Goal: Navigation & Orientation: Find specific page/section

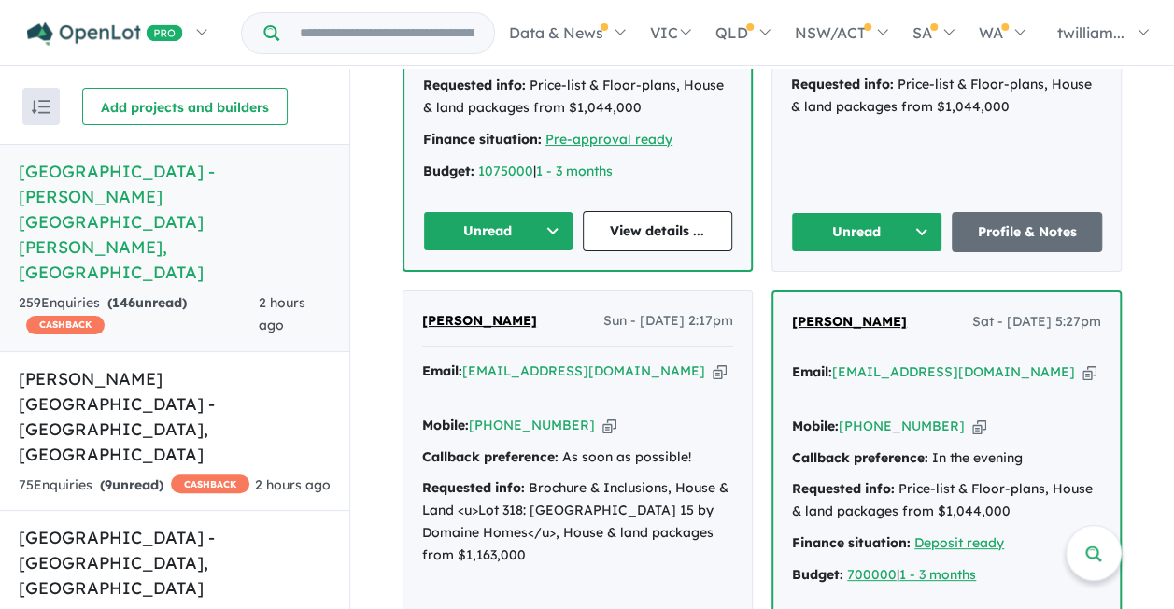
scroll to position [1427, 0]
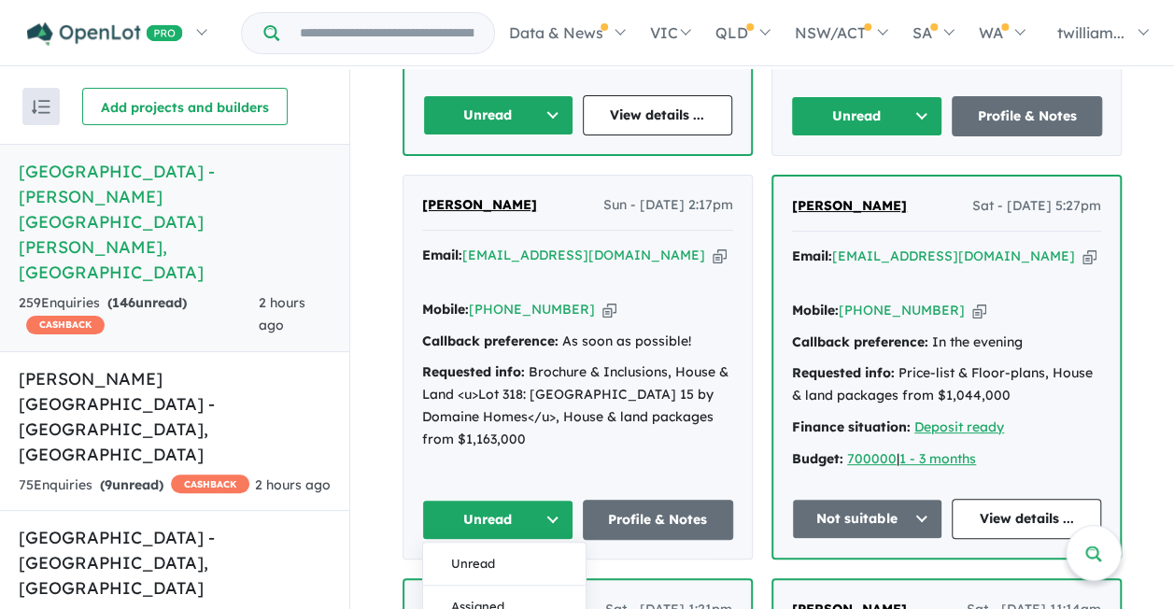
scroll to position [1544, 0]
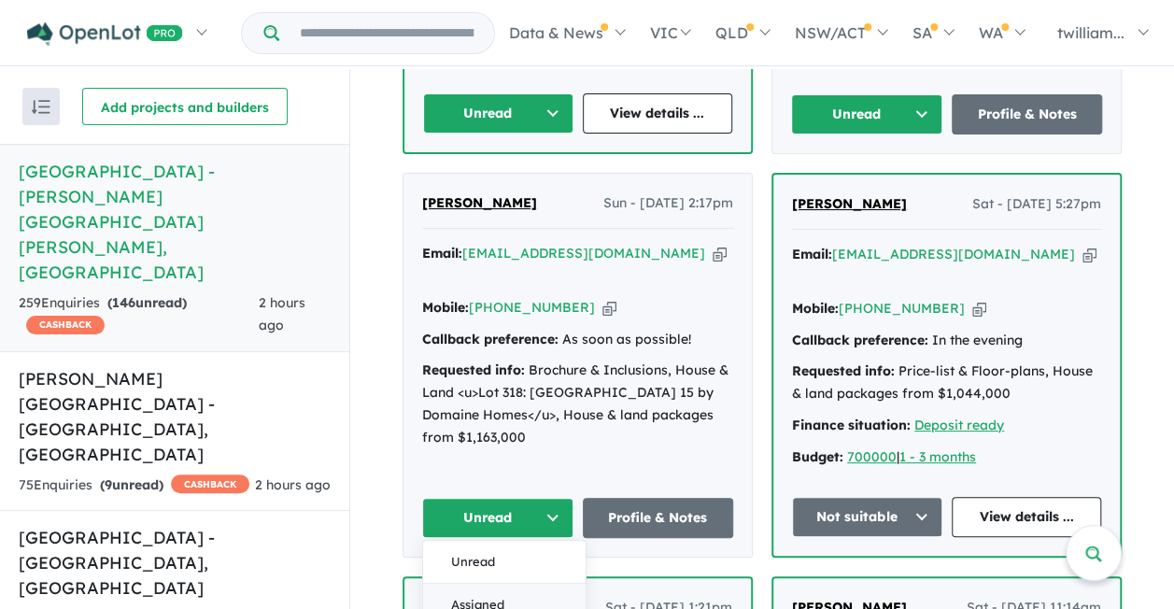
click at [521, 583] on button "Assigned" at bounding box center [504, 604] width 162 height 43
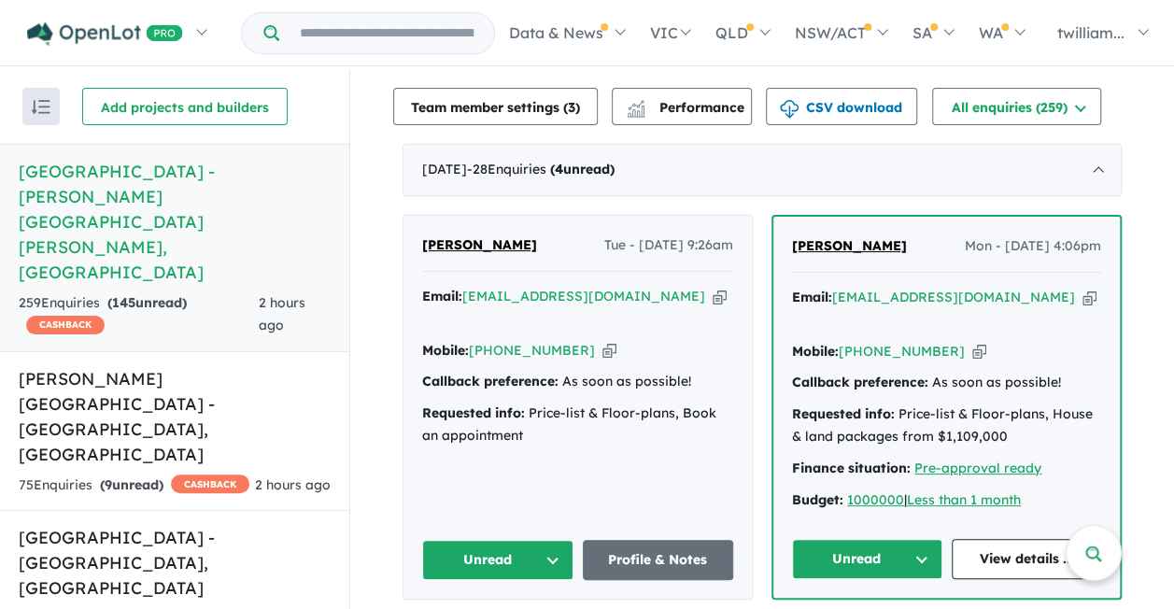
scroll to position [689, 0]
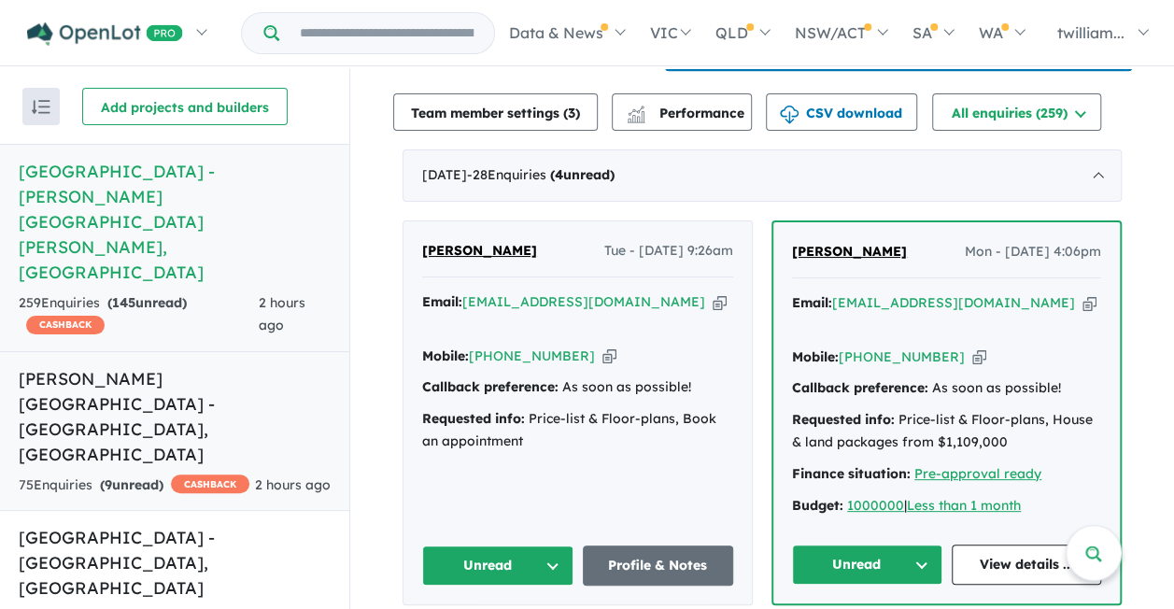
click at [186, 366] on h5 "[PERSON_NAME][GEOGRAPHIC_DATA] - [GEOGRAPHIC_DATA] , [GEOGRAPHIC_DATA]" at bounding box center [175, 416] width 312 height 101
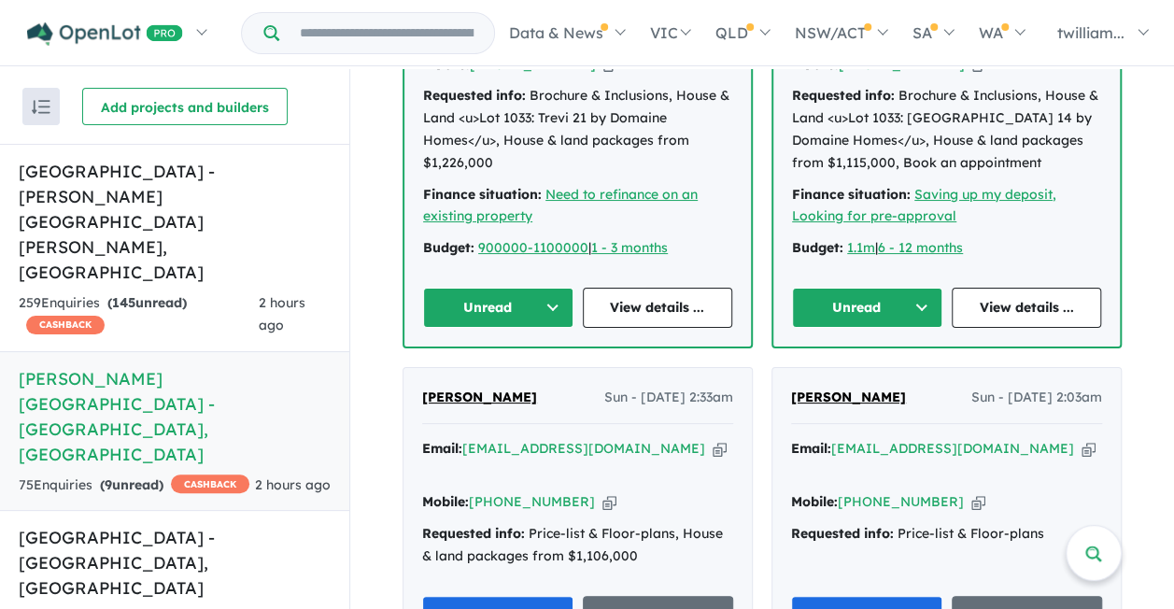
scroll to position [960, 0]
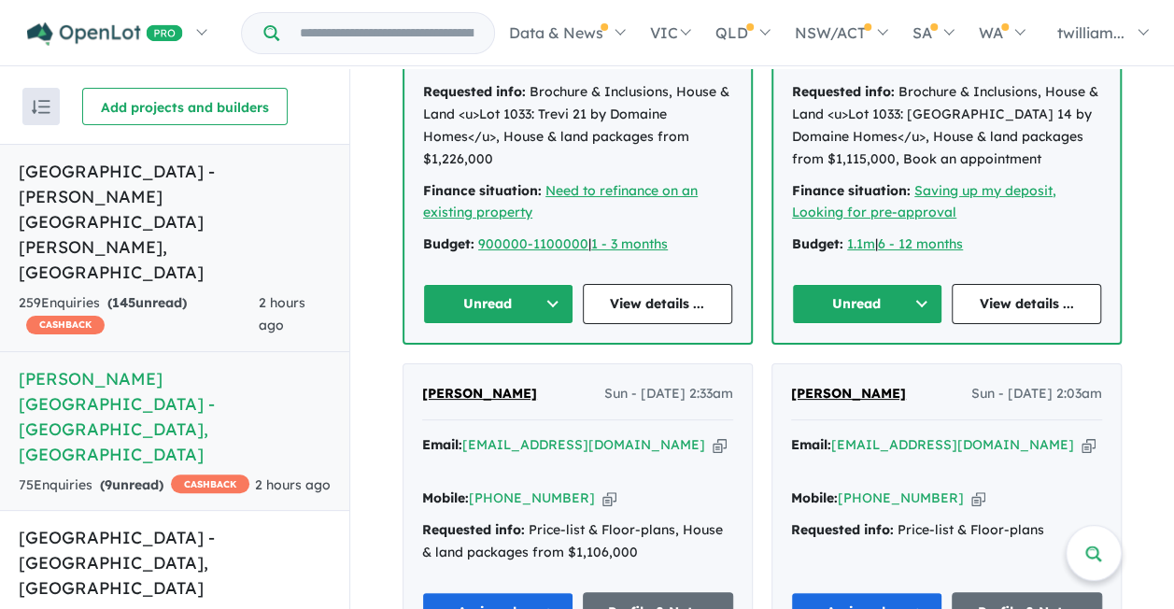
click at [198, 204] on h5 "[GEOGRAPHIC_DATA] - [PERSON_NAME][GEOGRAPHIC_DATA][PERSON_NAME] , [GEOGRAPHIC_D…" at bounding box center [175, 222] width 312 height 126
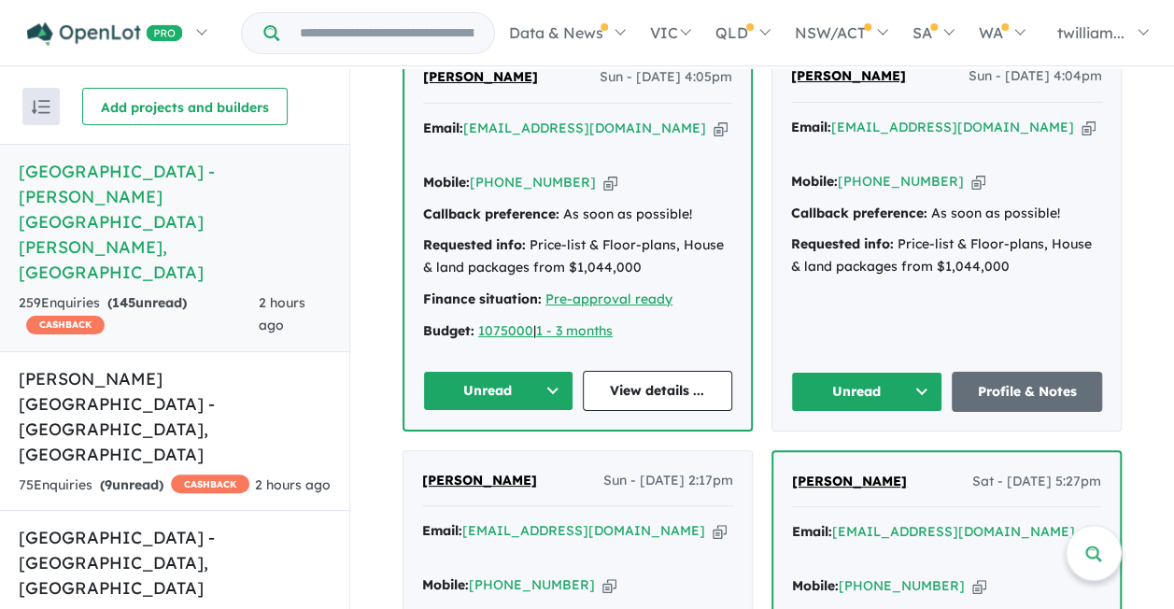
scroll to position [1027, 0]
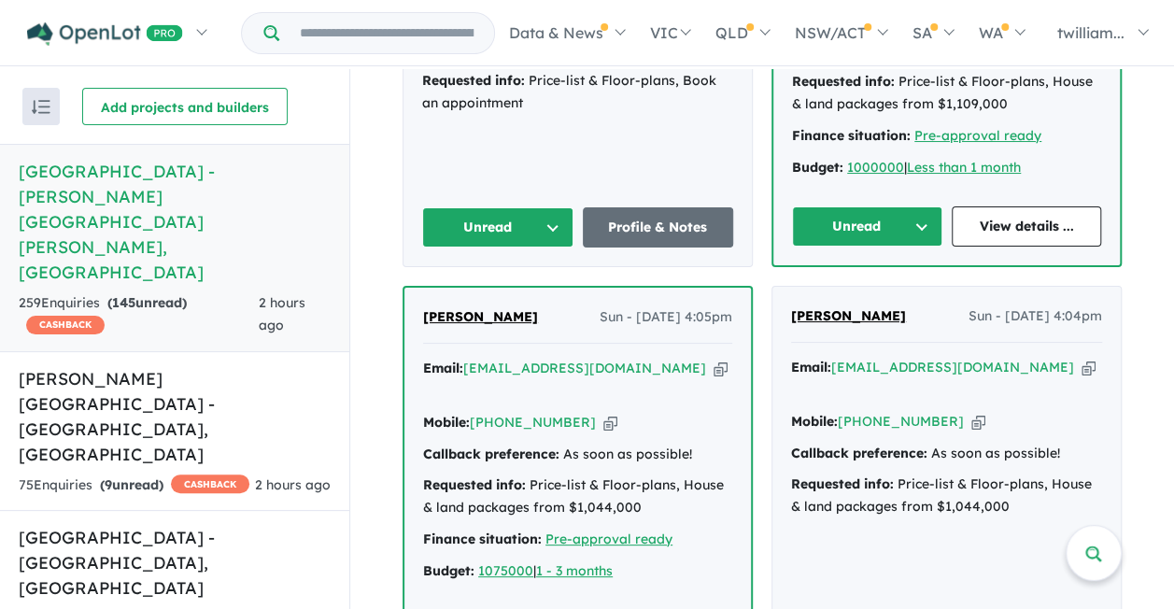
click at [713, 359] on icon "button" at bounding box center [720, 369] width 14 height 20
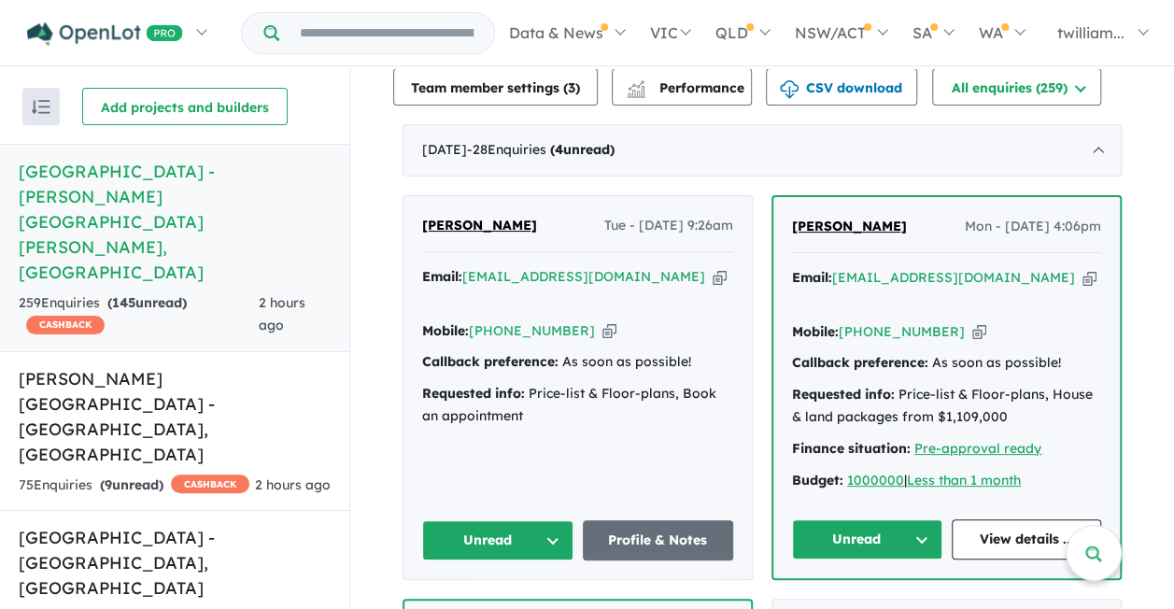
click at [1082, 268] on icon "button" at bounding box center [1089, 278] width 14 height 20
click at [712, 267] on icon "button" at bounding box center [719, 277] width 14 height 20
click at [549, 520] on button "Unread" at bounding box center [497, 540] width 151 height 40
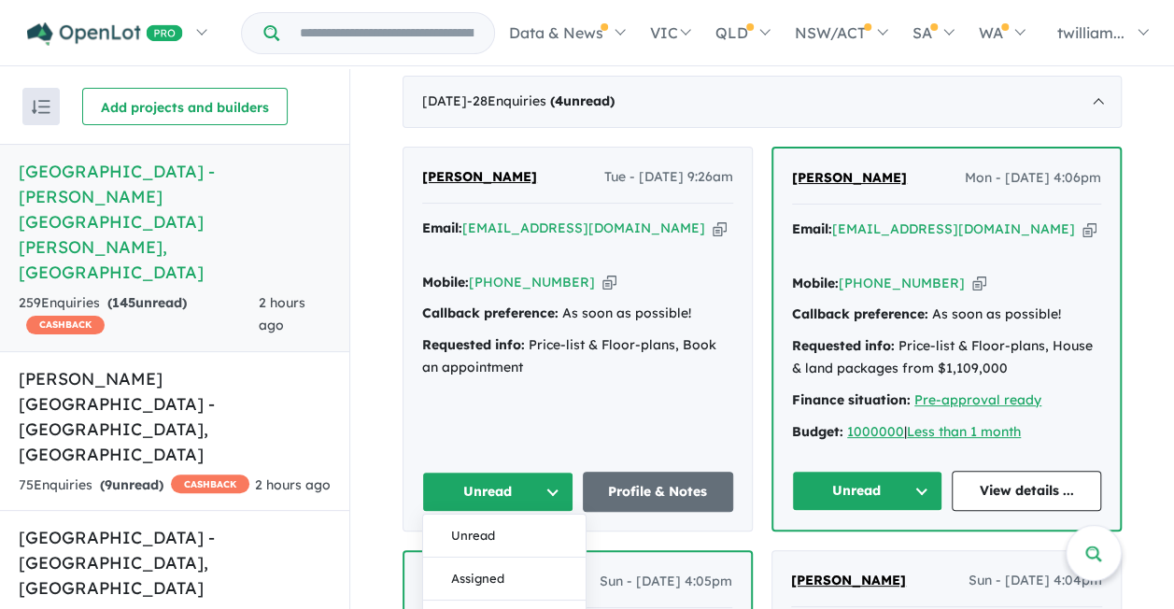
scroll to position [765, 0]
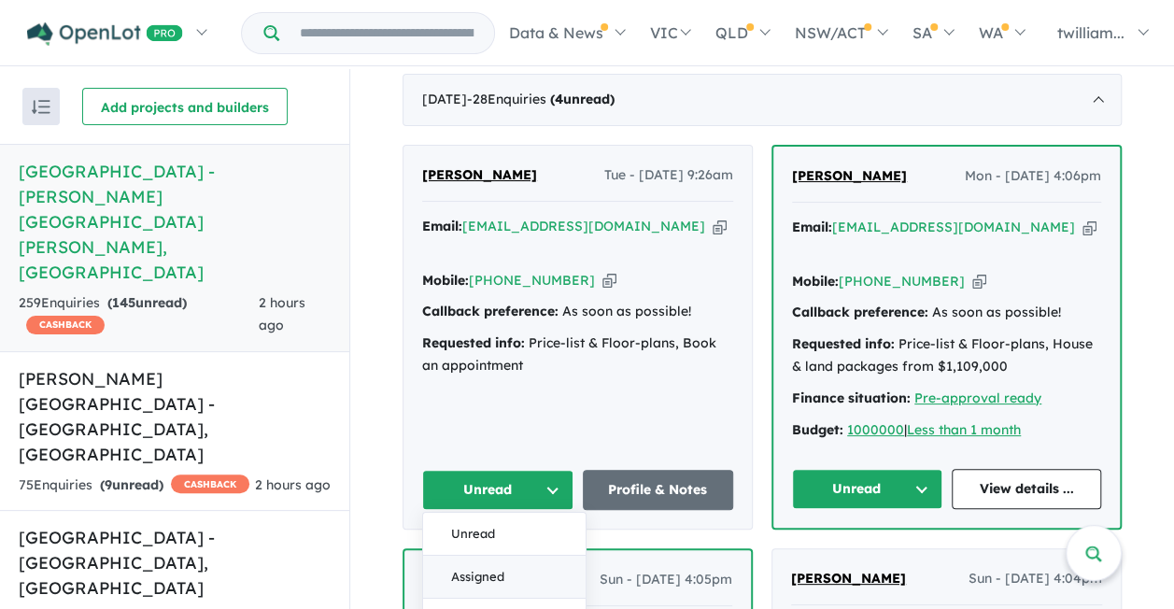
click at [504, 556] on button "Assigned" at bounding box center [504, 577] width 162 height 43
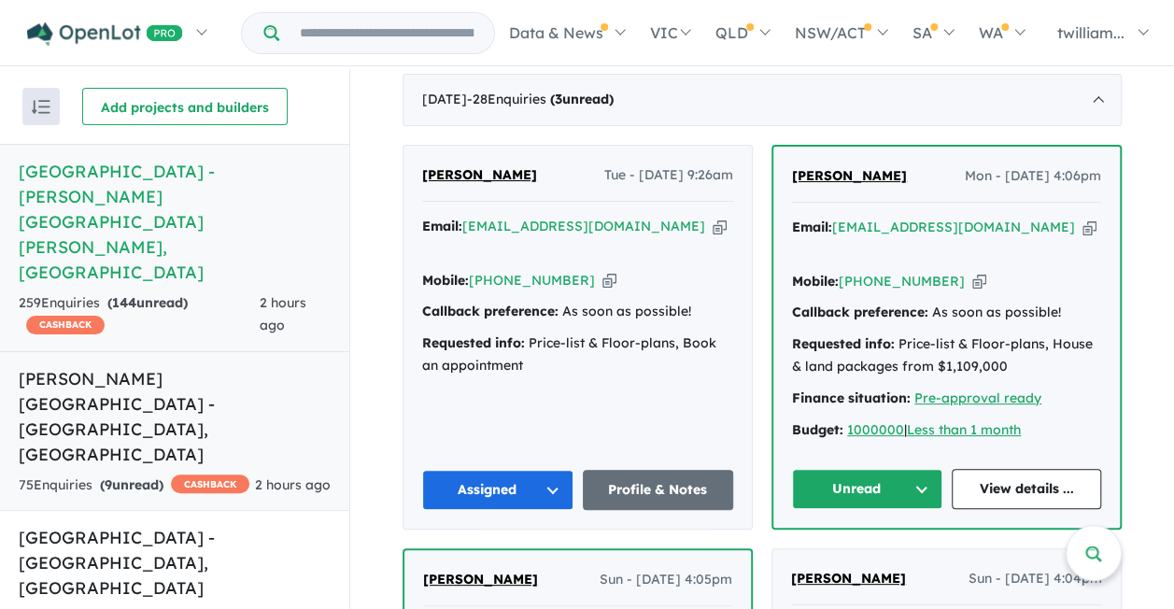
click at [256, 351] on link "[PERSON_NAME][GEOGRAPHIC_DATA] - [GEOGRAPHIC_DATA] , [GEOGRAPHIC_DATA] 75 Enqui…" at bounding box center [174, 431] width 349 height 161
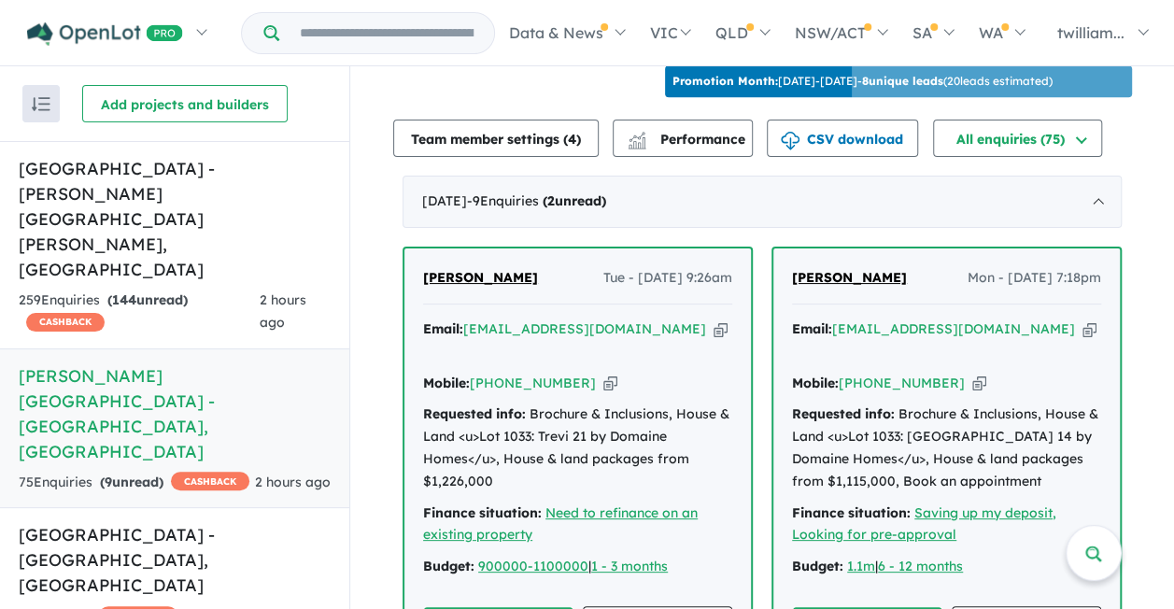
scroll to position [631, 0]
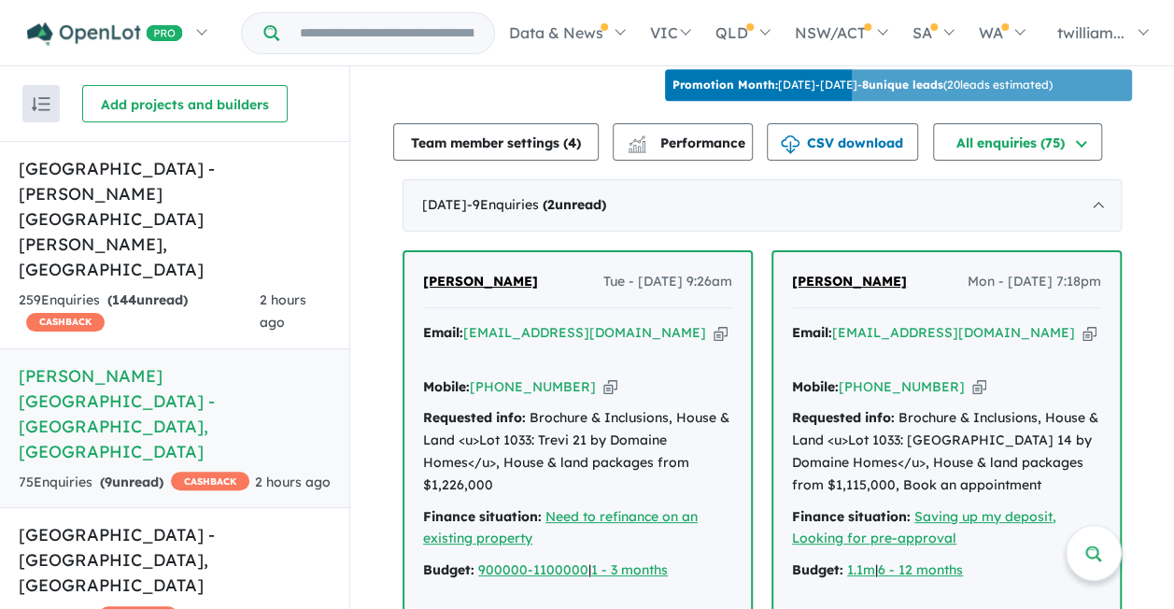
click at [1082, 327] on icon "button" at bounding box center [1089, 333] width 14 height 20
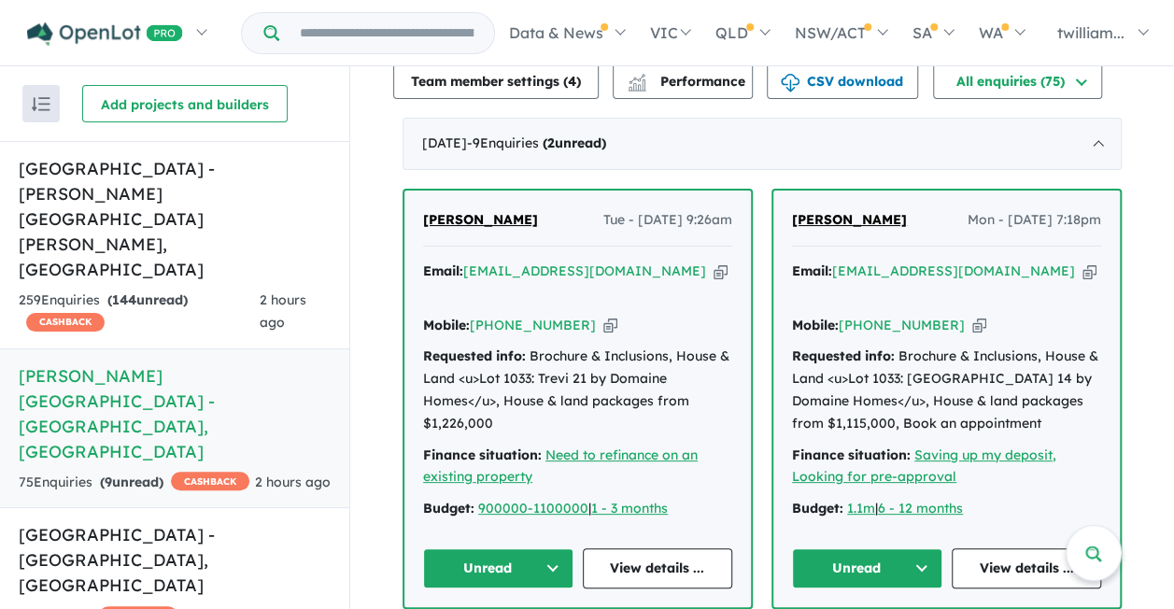
click at [927, 548] on button "Unread" at bounding box center [867, 568] width 150 height 40
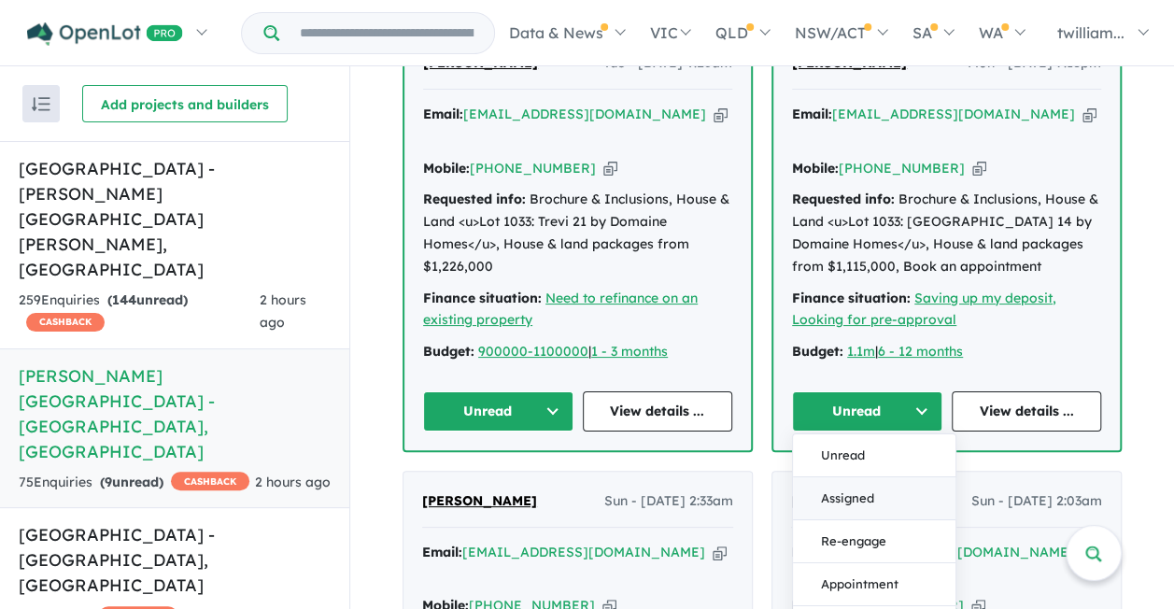
click at [878, 477] on button "Assigned" at bounding box center [874, 498] width 162 height 43
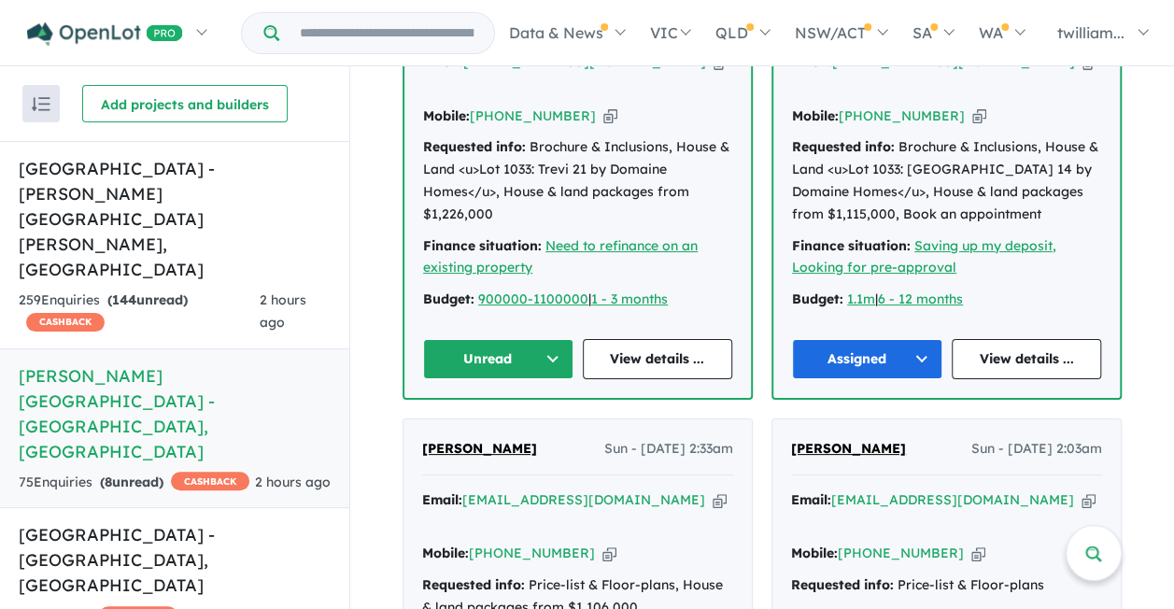
scroll to position [730, 0]
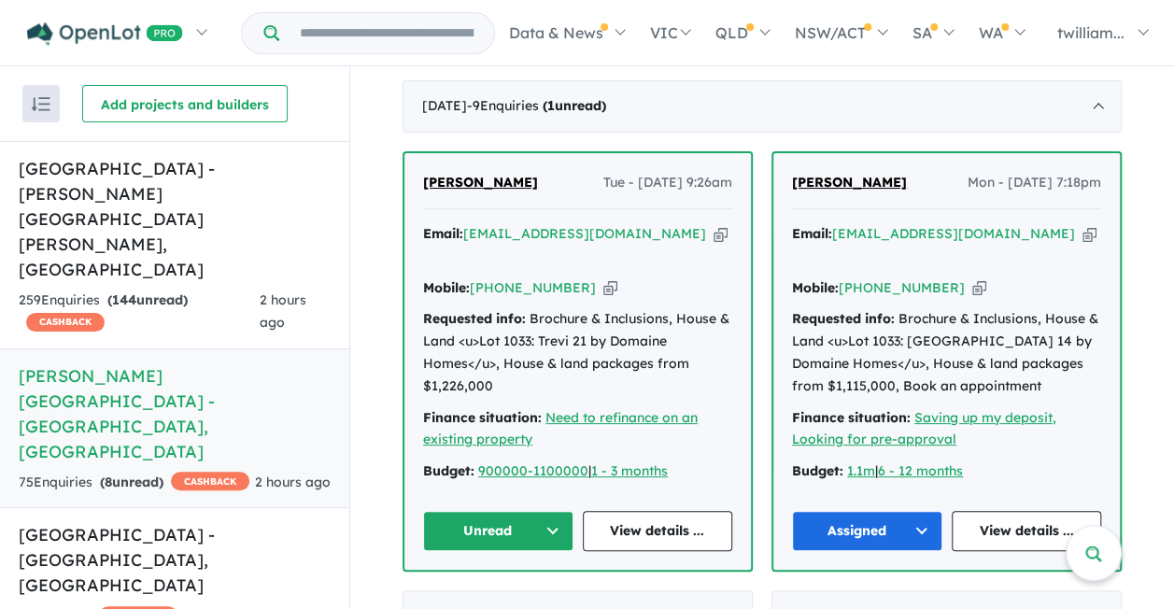
click at [713, 224] on icon "button" at bounding box center [720, 234] width 14 height 20
click at [603, 278] on icon "button" at bounding box center [610, 288] width 14 height 20
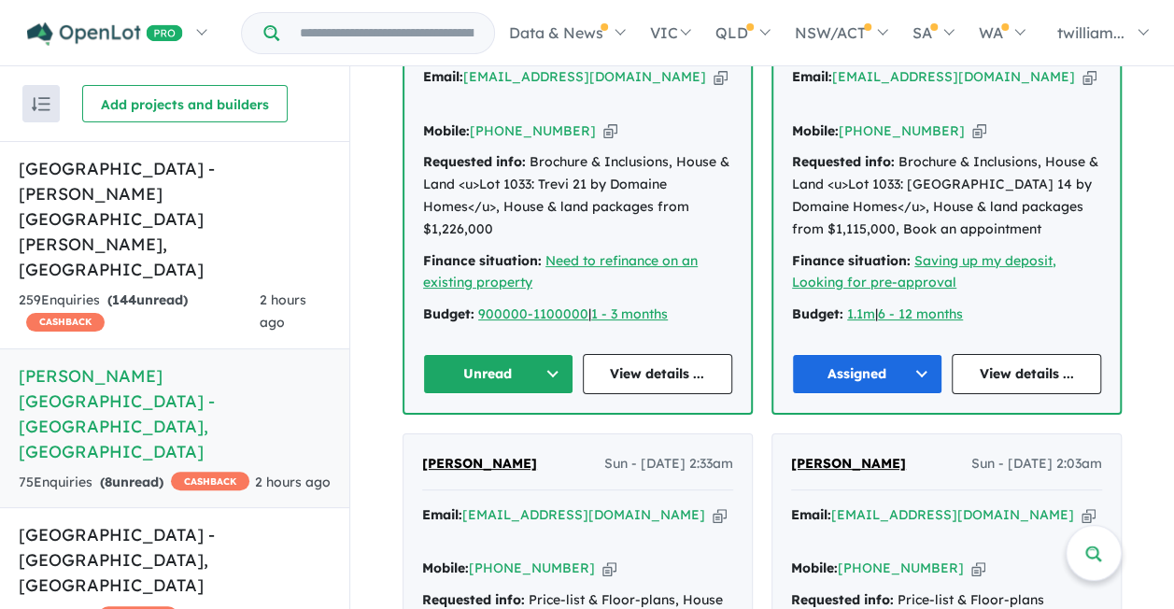
scroll to position [887, 0]
click at [232, 173] on h5 "[GEOGRAPHIC_DATA] - [PERSON_NAME][GEOGRAPHIC_DATA][PERSON_NAME] , [GEOGRAPHIC_D…" at bounding box center [175, 219] width 312 height 126
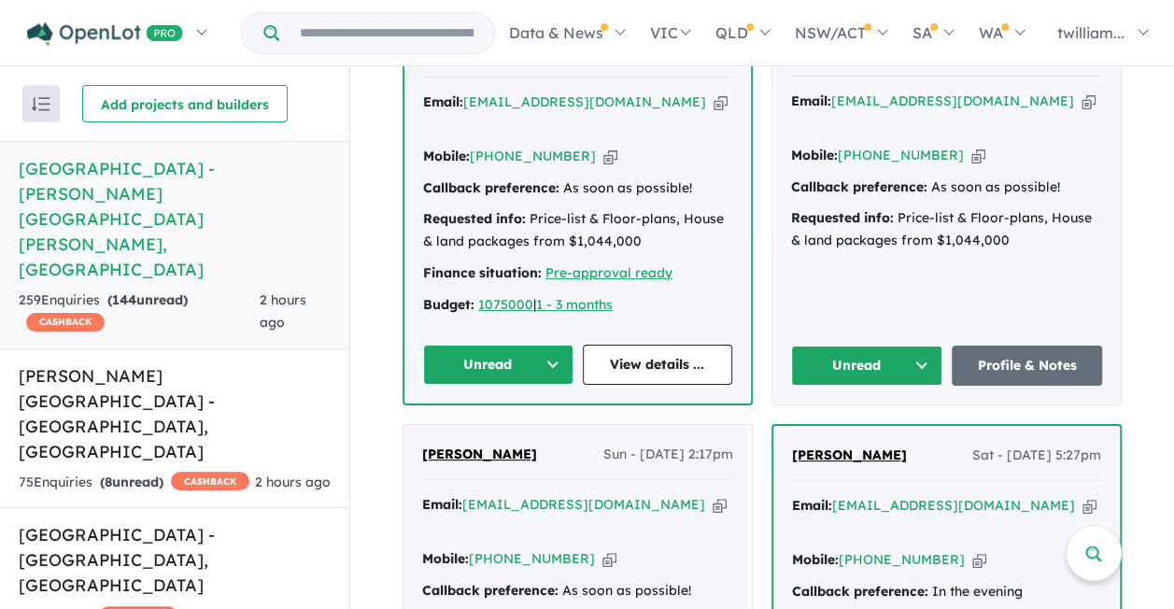
scroll to position [1288, 0]
